Goal: Transaction & Acquisition: Purchase product/service

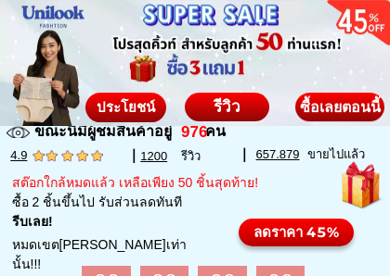
scroll to position [561, 0]
click at [18, 130] on div at bounding box center [17, 132] width 23 height 23
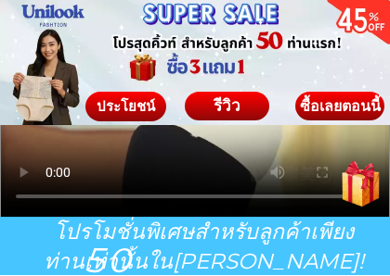
scroll to position [2037, 0]
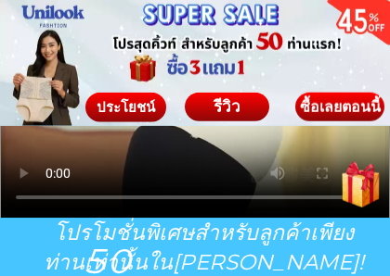
click at [342, 112] on div "ซื้อเลยตอนนี้" at bounding box center [339, 107] width 89 height 15
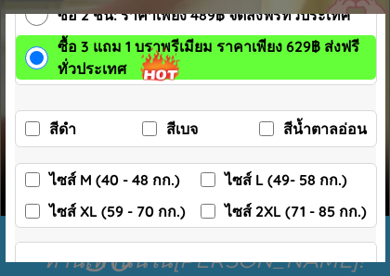
scroll to position [262, 0]
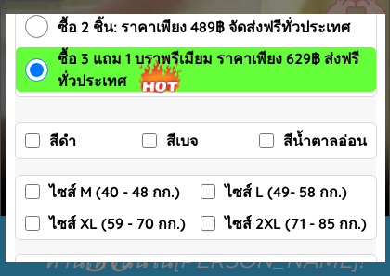
click at [19, 194] on div "ไซส์ M (40 - 48 กก.) ไซส์ L (49- 58 กก.) ไซส์ XL (59 - 70 กก.) ไซส์ 2XL (71 - 8…" at bounding box center [196, 207] width 362 height 65
click at [25, 188] on input "ไซส์ M (40 - 48 กก.)" at bounding box center [32, 192] width 15 height 15
checkbox input "true"
click at [150, 144] on input "สีเบจ" at bounding box center [149, 141] width 15 height 15
checkbox input "true"
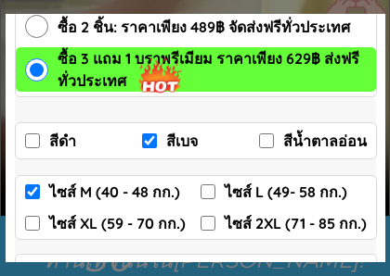
click at [15, 150] on div "สีดำ สีเบจ สีน้ำตาลอ่อน" at bounding box center [196, 140] width 362 height 37
click at [269, 144] on input "สีน้ำตาลอ่อน" at bounding box center [266, 141] width 15 height 15
checkbox input "true"
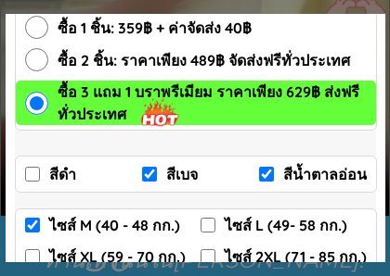
scroll to position [228, 0]
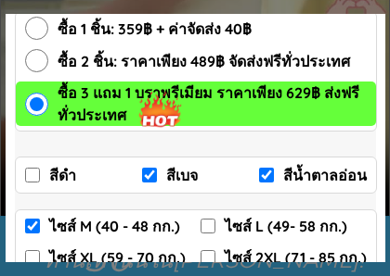
click at [43, 60] on input "ซื้อ 2 ชิ้น: ราคาเพียง 489฿ จัดส่งฟรีทั่วประเทศ" at bounding box center [36, 60] width 23 height 23
radio input "true"
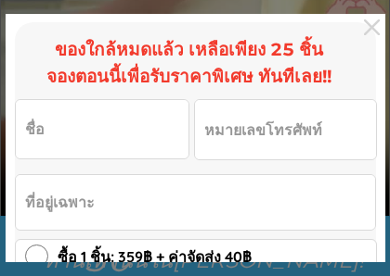
scroll to position [0, 0]
click at [76, 122] on input "Input full_name" at bounding box center [102, 129] width 172 height 58
type input "จงลัก [PERSON_NAME]"
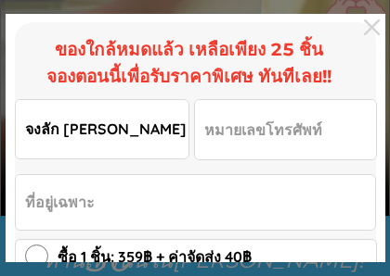
type input "0949978452"
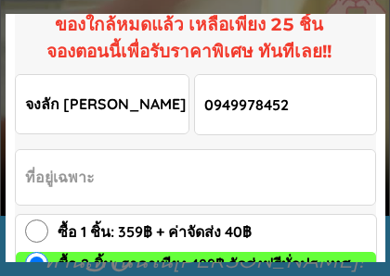
scroll to position [34, 0]
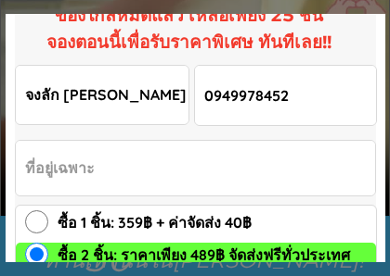
click at [45, 160] on input "Input address" at bounding box center [195, 168] width 359 height 55
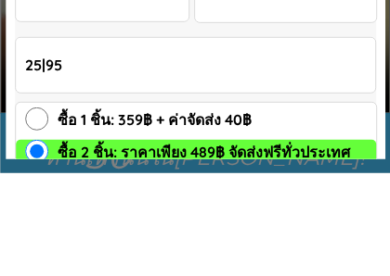
click at [115, 141] on input "25|95" at bounding box center [195, 168] width 359 height 55
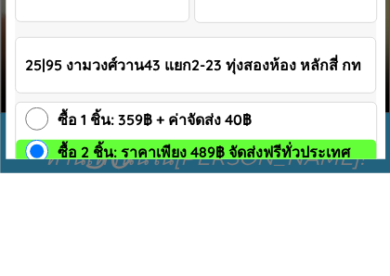
type input "25|95 งามวงศ์วาน43 แยก2-23 ทุ่งสองห้อง หลักสี่ กทม"
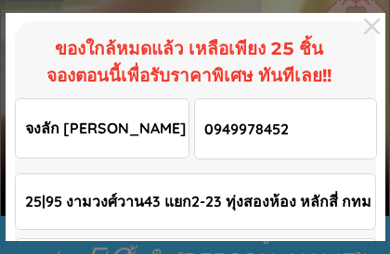
scroll to position [0, 0]
